Goal: Information Seeking & Learning: Learn about a topic

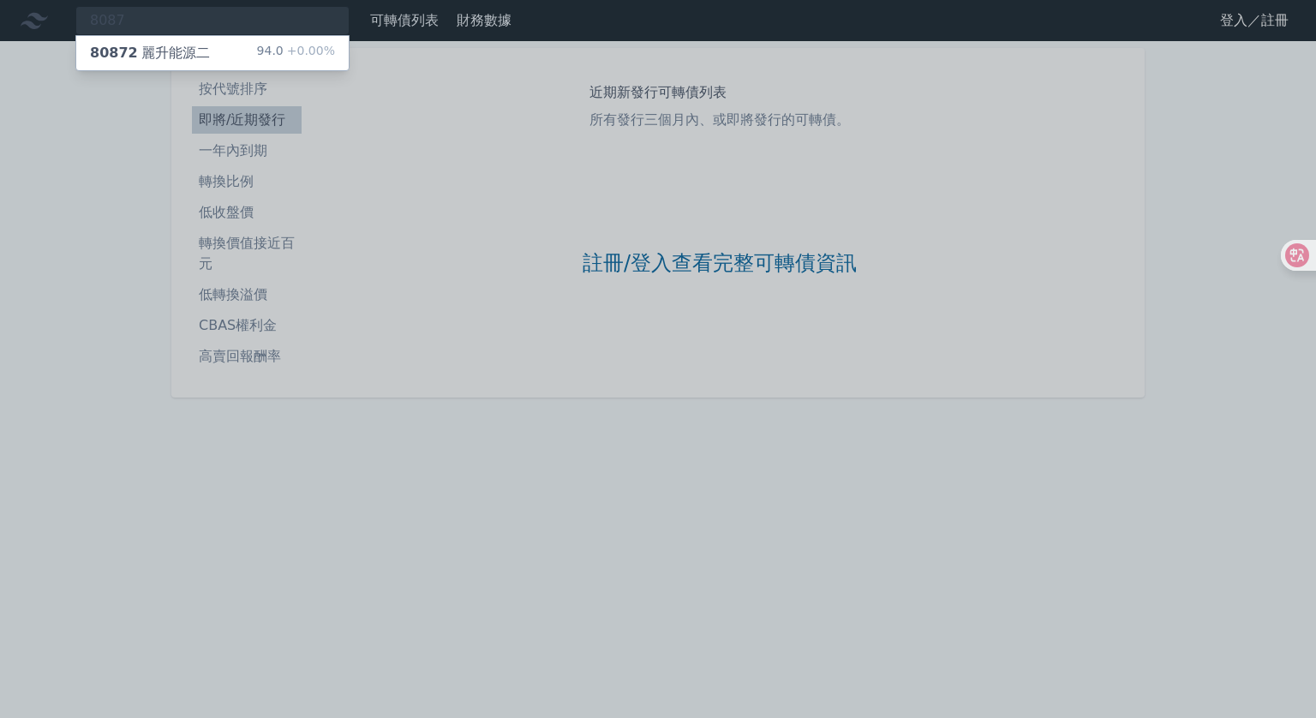
type input "8087"
click at [145, 51] on div "80872 麗升能源二" at bounding box center [150, 53] width 120 height 21
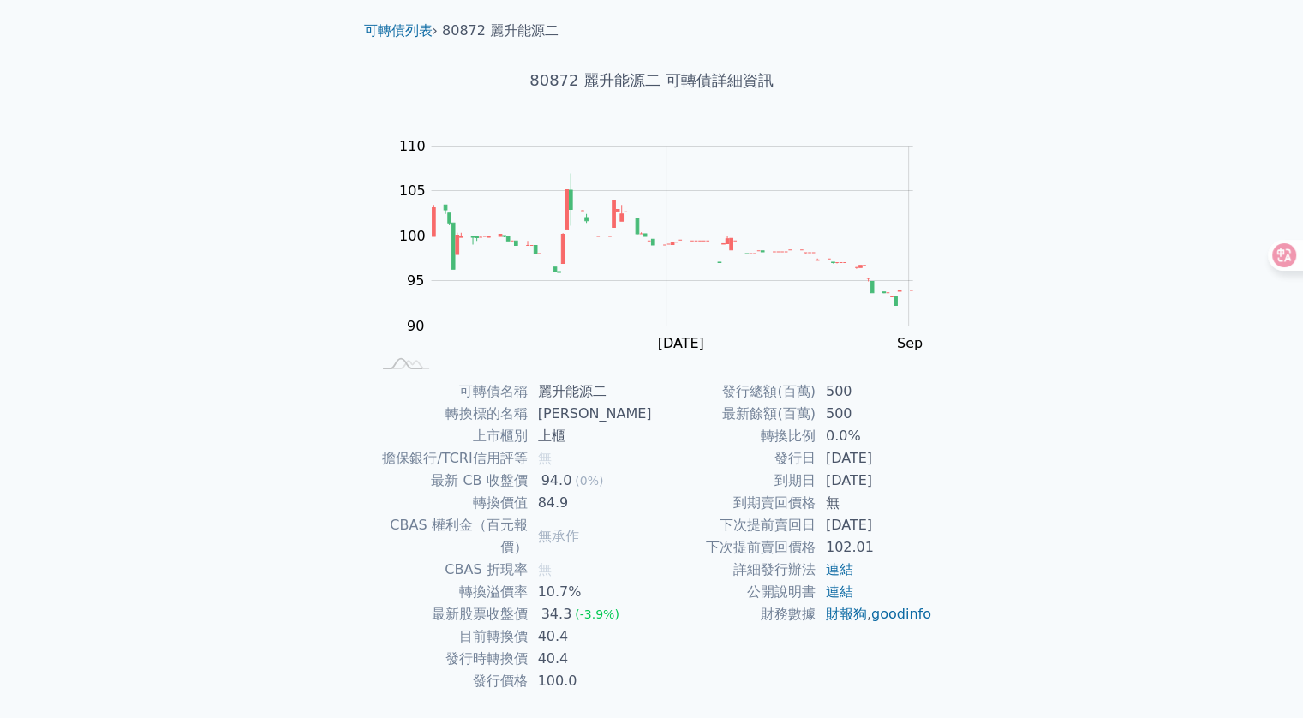
scroll to position [75, 0]
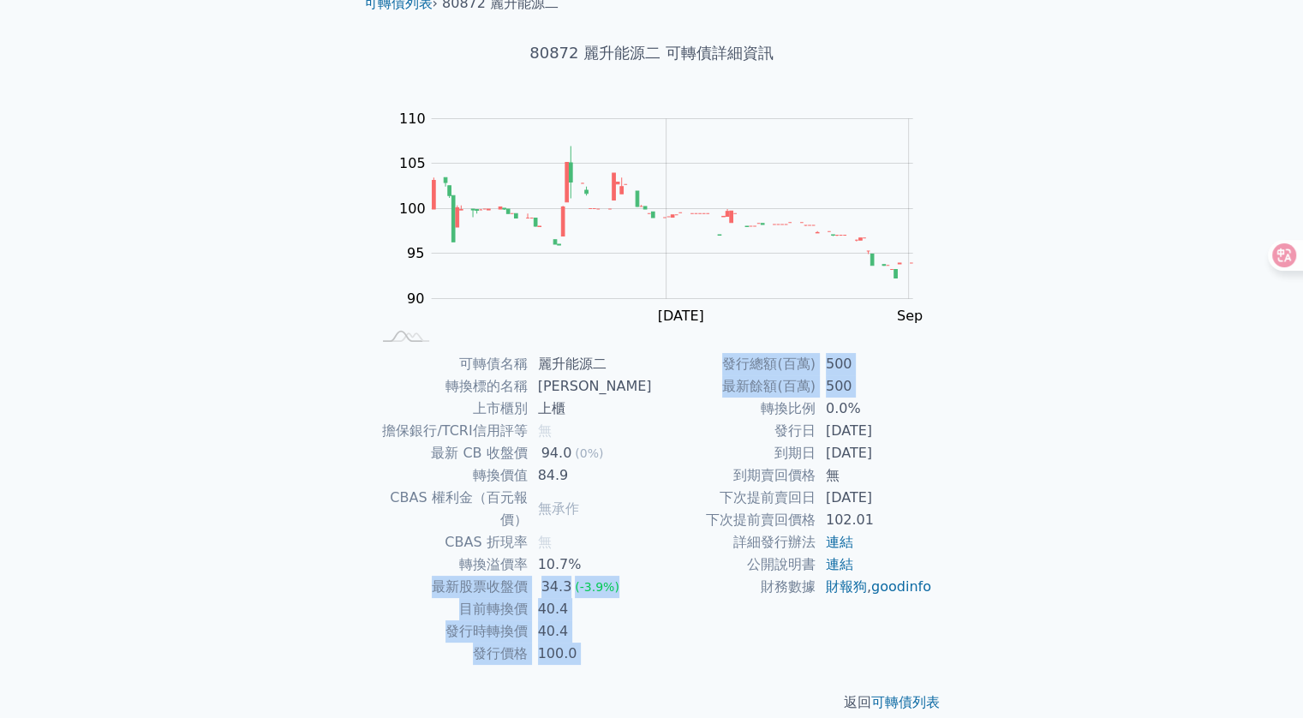
drag, startPoint x: 764, startPoint y: 412, endPoint x: 642, endPoint y: 552, distance: 185.2
click at [641, 551] on div "可轉債名稱 麗升能源二 轉換標的名稱 [PERSON_NAME] 上市櫃別 上櫃 擔保銀行/TCRI信用評等 無 最新 CB 收盤價 94.0 (0%) 轉換…" at bounding box center [651, 509] width 603 height 312
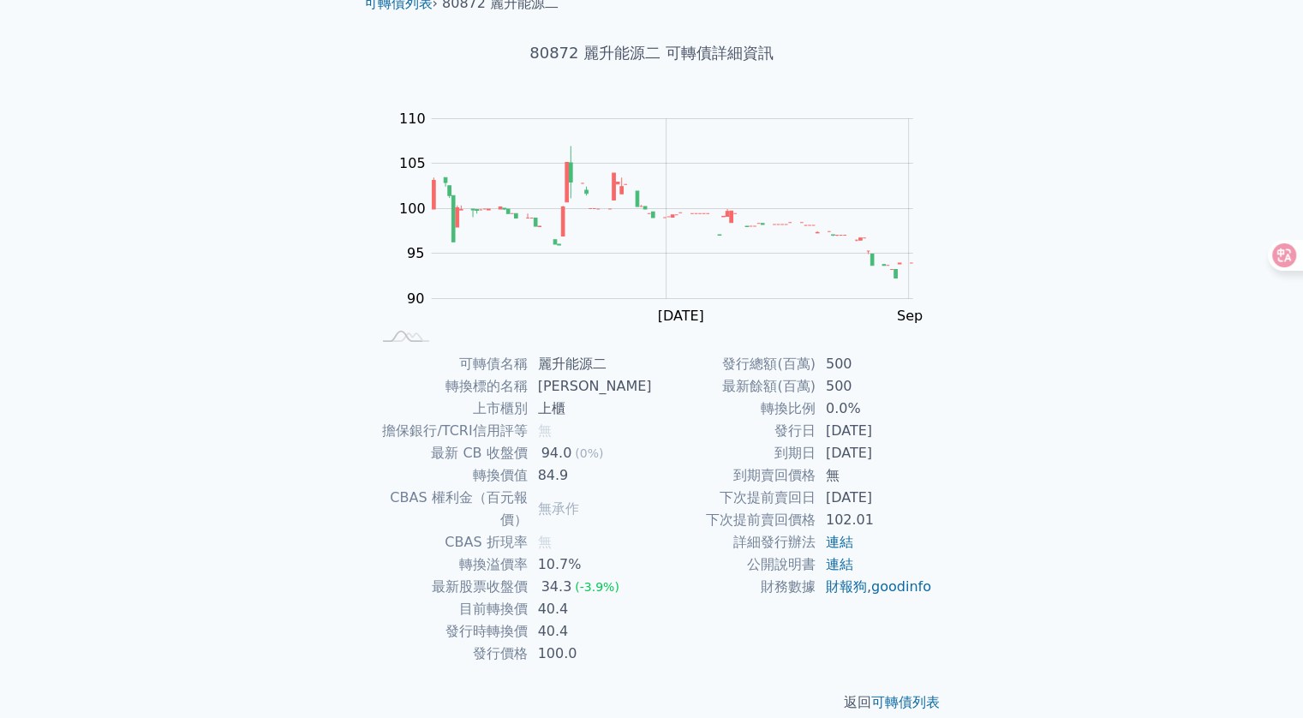
click at [660, 554] on td "公開說明書" at bounding box center [734, 564] width 164 height 22
drag, startPoint x: 466, startPoint y: 585, endPoint x: 602, endPoint y: 609, distance: 138.3
click at [602, 609] on tbody "可轉債名稱 麗升能源二 轉換標的名稱 [PERSON_NAME] 上市櫃別 上櫃 擔保銀行/TCRI信用評等 無 最新 CB 收盤價 94.0 (0%) 轉換…" at bounding box center [511, 509] width 281 height 312
click at [602, 620] on td "40.4" at bounding box center [590, 631] width 124 height 22
drag, startPoint x: 495, startPoint y: 588, endPoint x: 630, endPoint y: 604, distance: 135.4
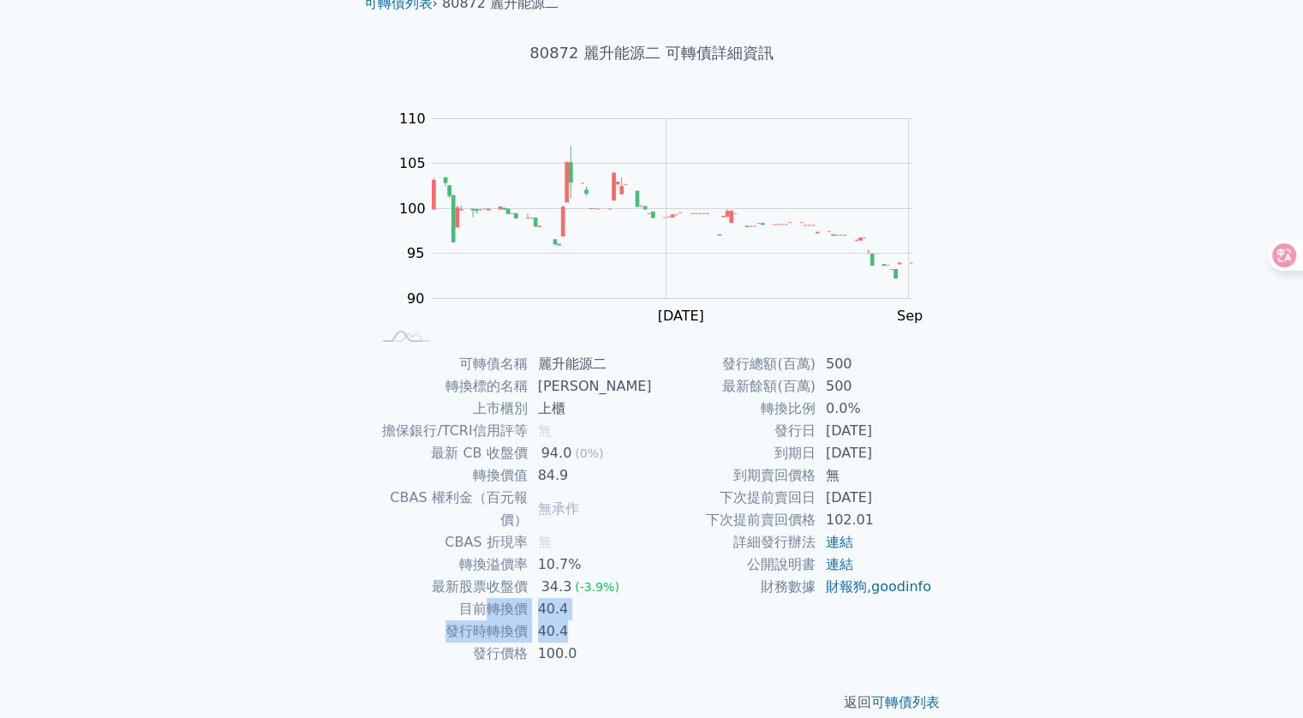
click at [630, 604] on tbody "可轉債名稱 麗升能源二 轉換標的名稱 [PERSON_NAME] 上市櫃別 上櫃 擔保銀行/TCRI信用評等 無 最新 CB 收盤價 94.0 (0%) 轉換…" at bounding box center [511, 509] width 281 height 312
click at [630, 620] on td "40.4" at bounding box center [590, 631] width 124 height 22
click at [594, 620] on td "40.4" at bounding box center [590, 631] width 124 height 22
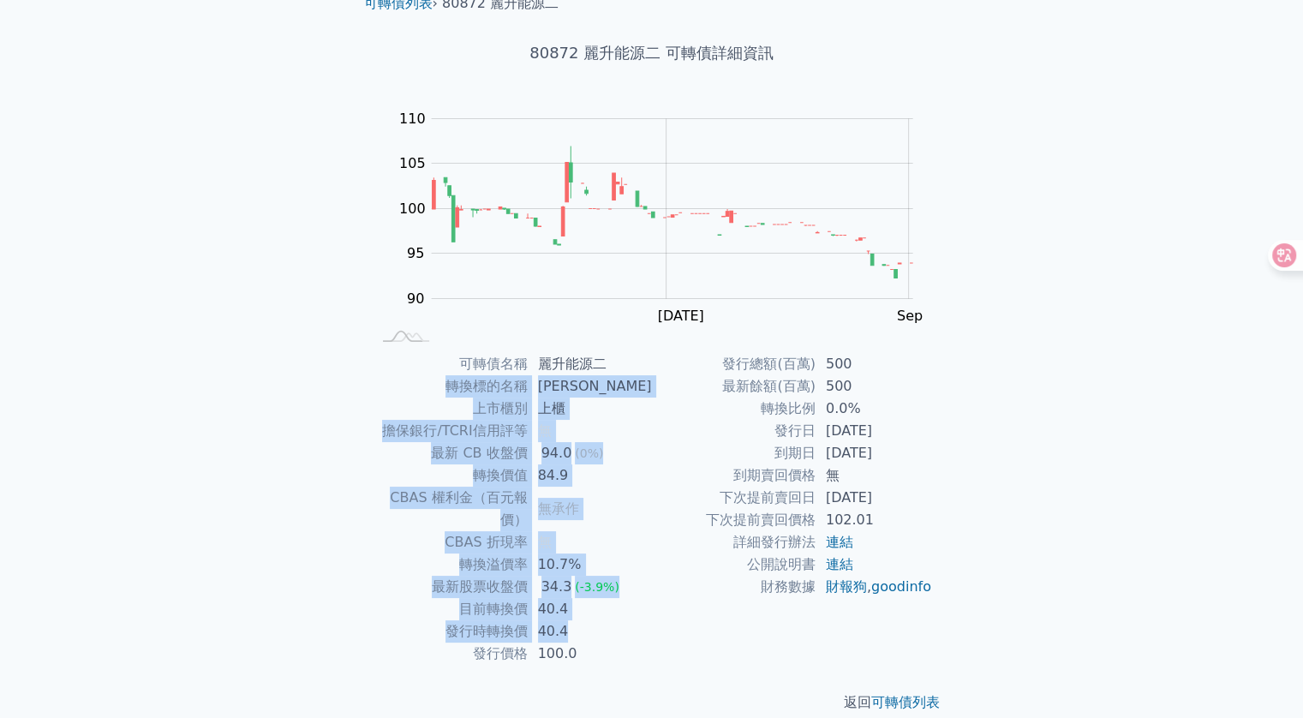
drag, startPoint x: 576, startPoint y: 607, endPoint x: 419, endPoint y: 379, distance: 277.7
click at [418, 379] on tbody "可轉債名稱 麗升能源二 轉換標的名稱 [PERSON_NAME] 上市櫃別 上櫃 擔保銀行/TCRI信用評等 無 最新 CB 收盤價 94.0 (0%) 轉換…" at bounding box center [511, 509] width 281 height 312
click at [433, 375] on td "轉換標的名稱" at bounding box center [449, 386] width 157 height 22
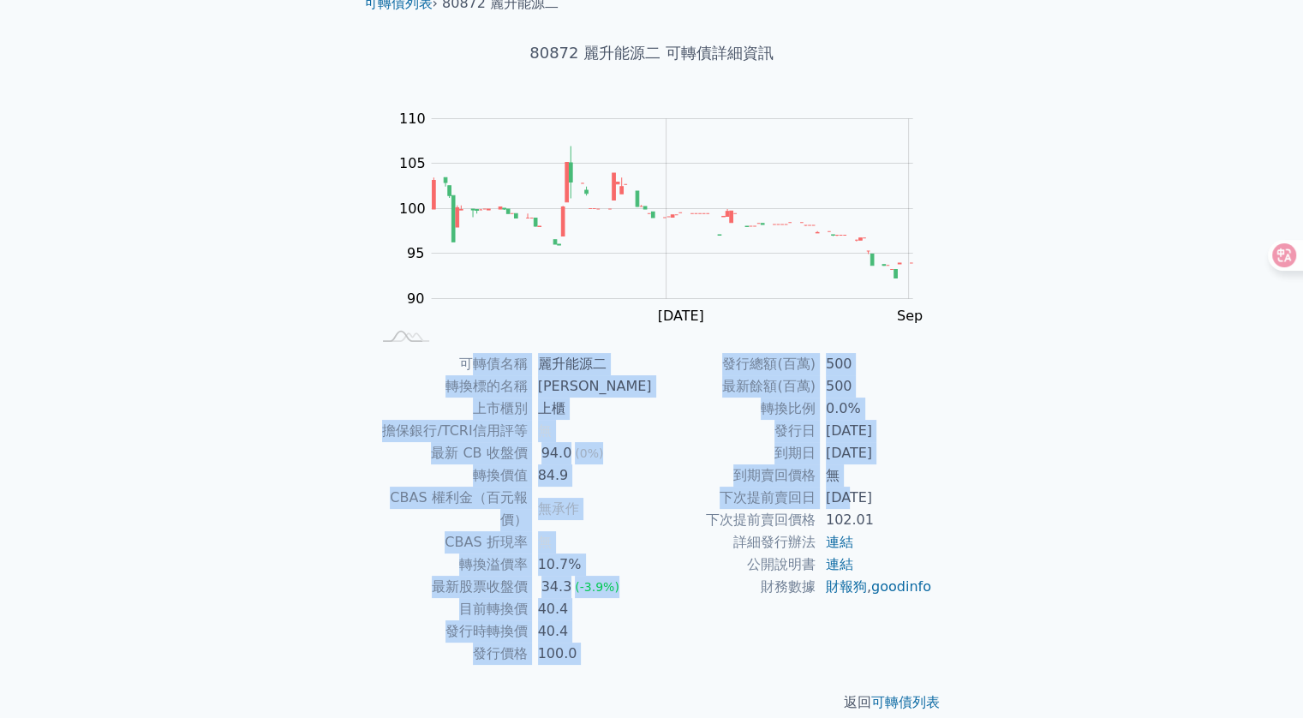
drag, startPoint x: 473, startPoint y: 362, endPoint x: 848, endPoint y: 499, distance: 399.4
click at [848, 499] on div "可轉債名稱 麗升能源二 轉換標的名稱 [PERSON_NAME] 上市櫃別 上櫃 擔保銀行/TCRI信用評等 無 最新 CB 收盤價 94.0 (0%) 轉換…" at bounding box center [651, 509] width 603 height 312
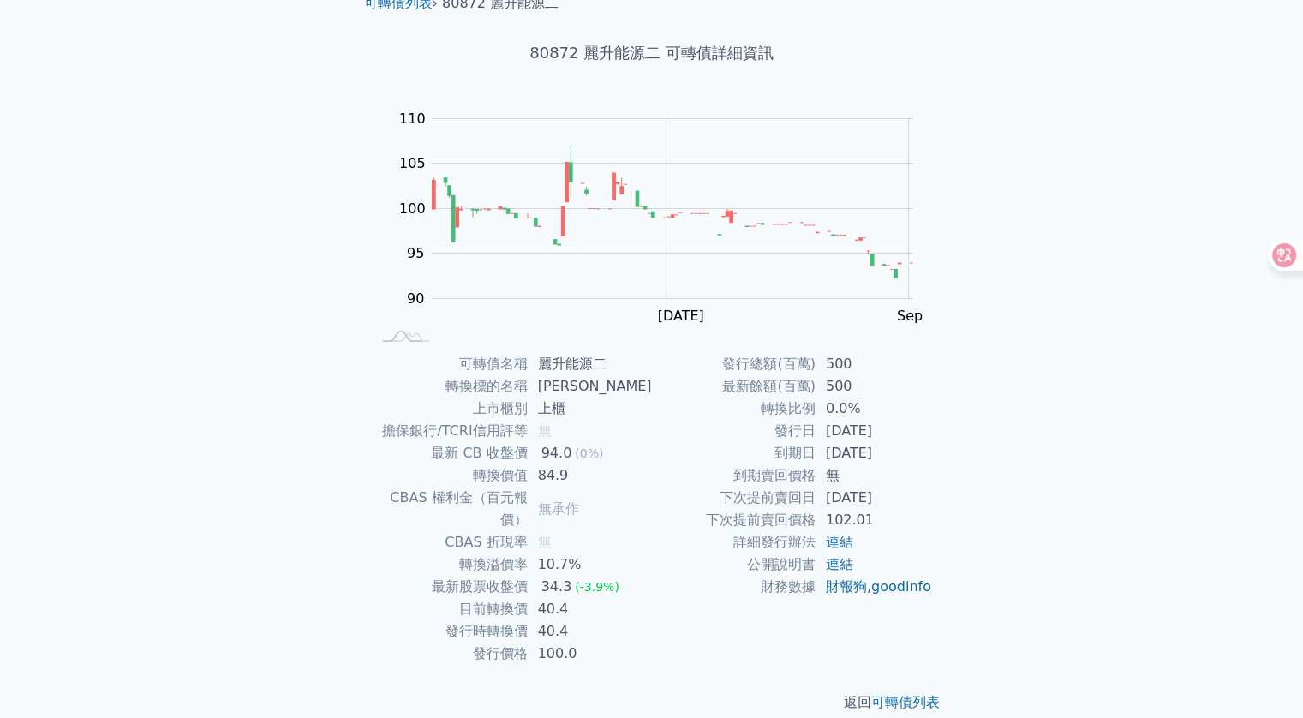
click at [692, 665] on div "返回 可轉債列表" at bounding box center [651, 702] width 603 height 75
